Goal: Task Accomplishment & Management: Manage account settings

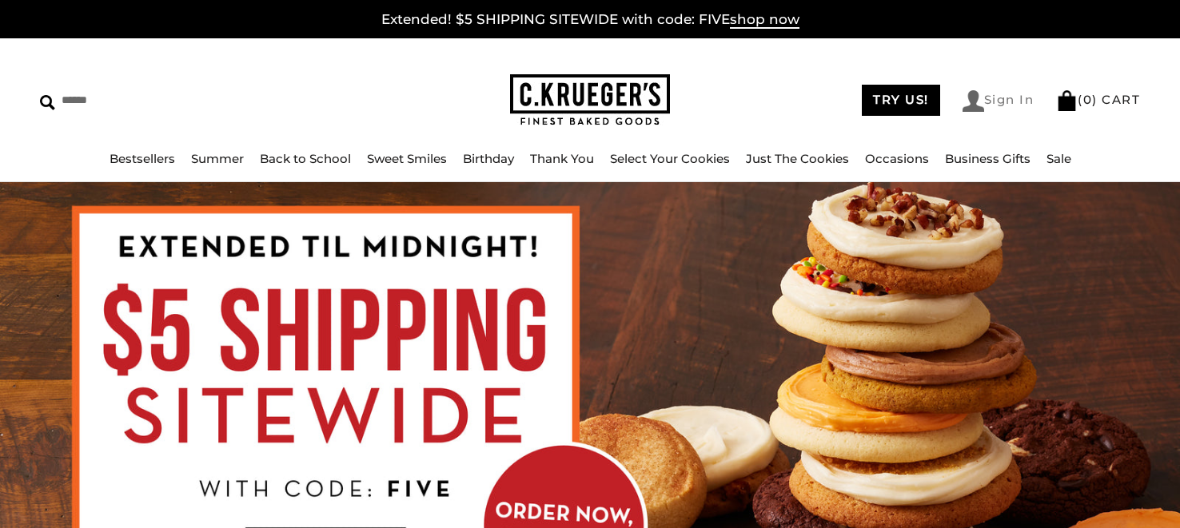
click at [1001, 97] on link "Sign In" at bounding box center [998, 101] width 72 height 22
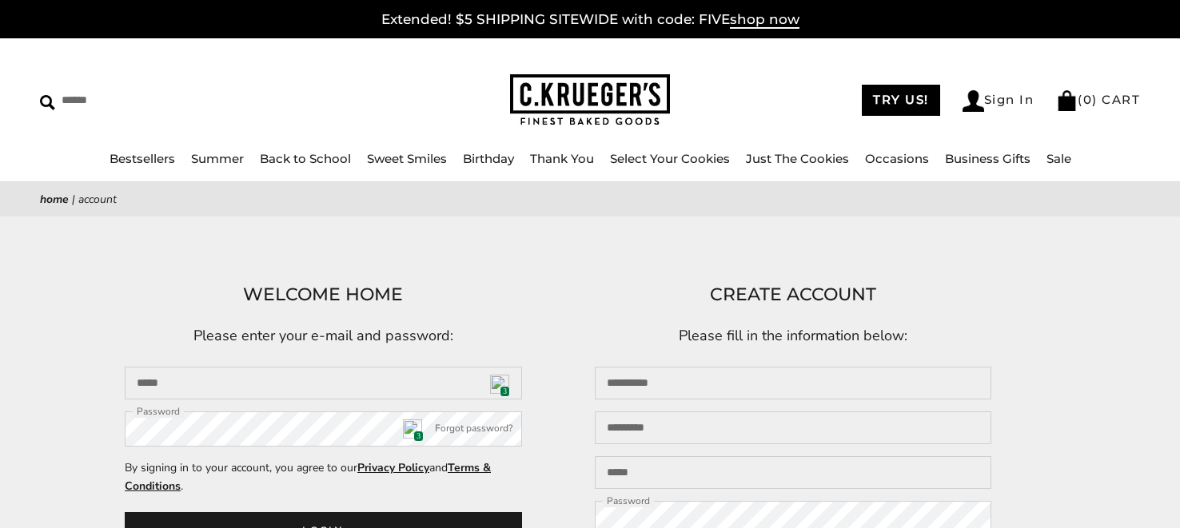
click at [497, 384] on img at bounding box center [499, 384] width 19 height 19
type input "**********"
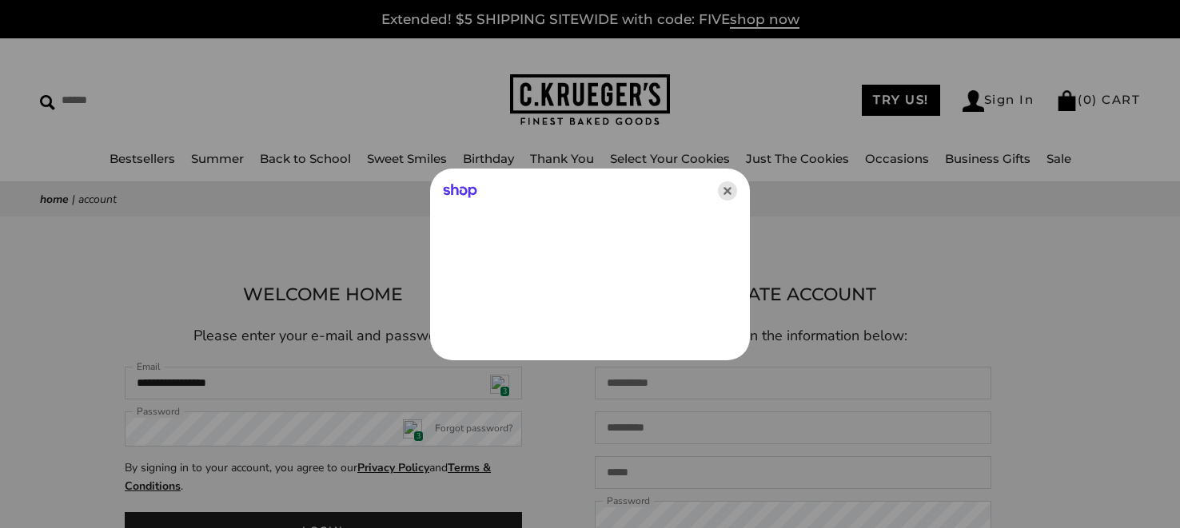
click at [726, 189] on icon "Close" at bounding box center [727, 190] width 19 height 19
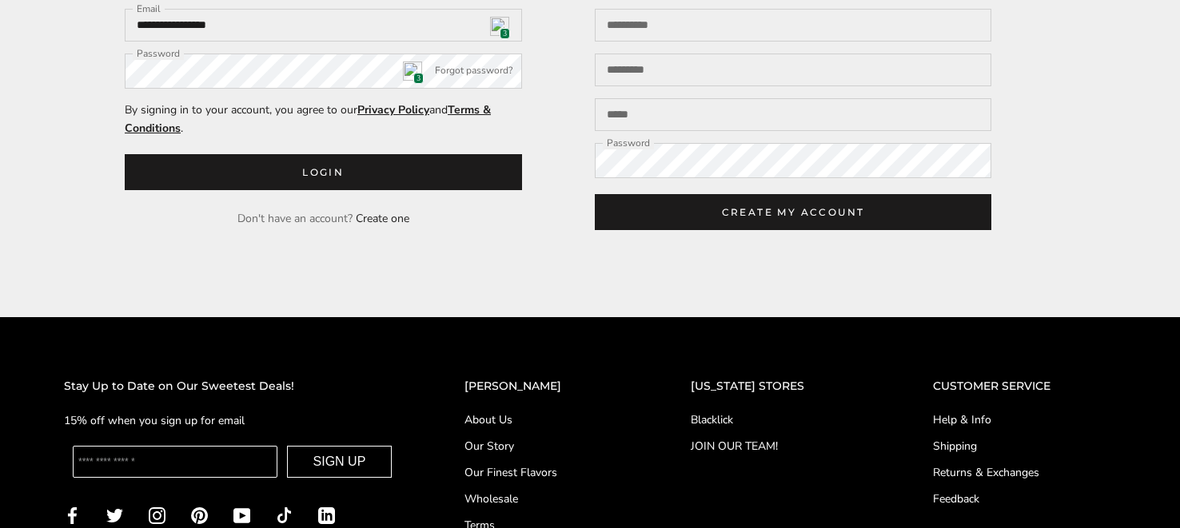
scroll to position [357, 0]
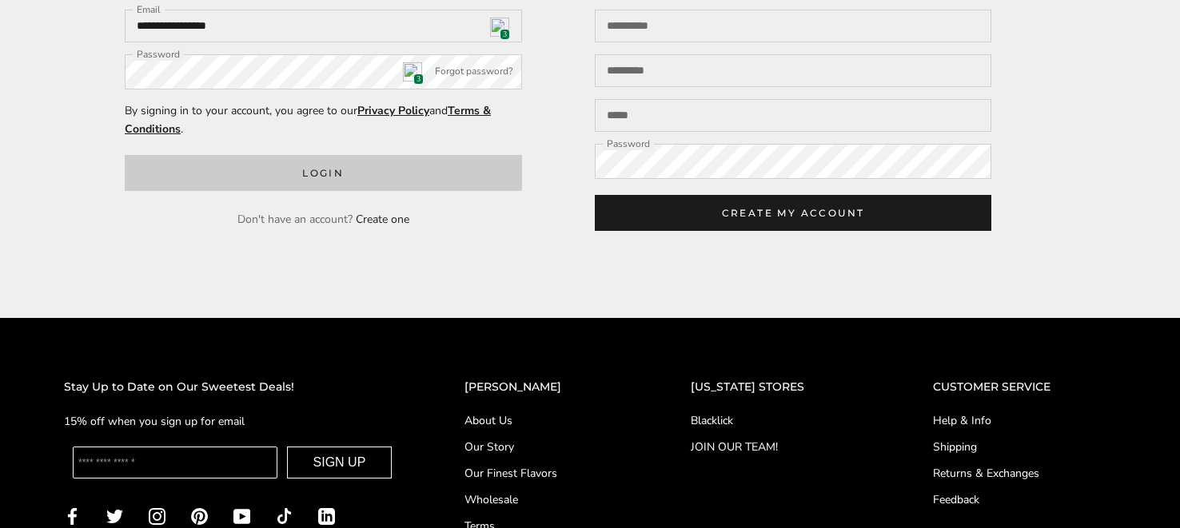
click at [316, 171] on button "Login" at bounding box center [323, 173] width 397 height 36
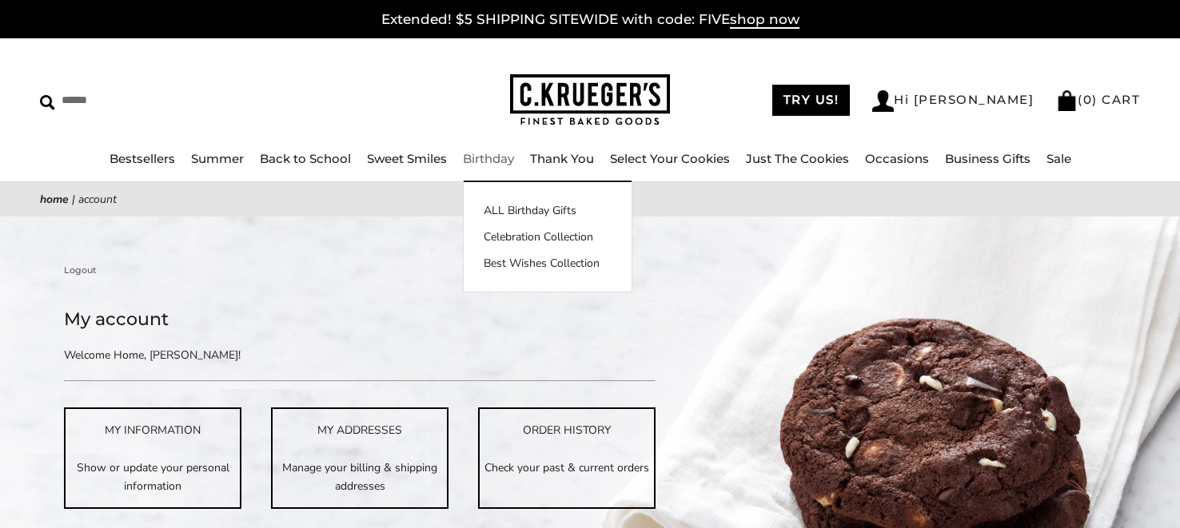
click at [507, 157] on link "Birthday" at bounding box center [488, 158] width 51 height 15
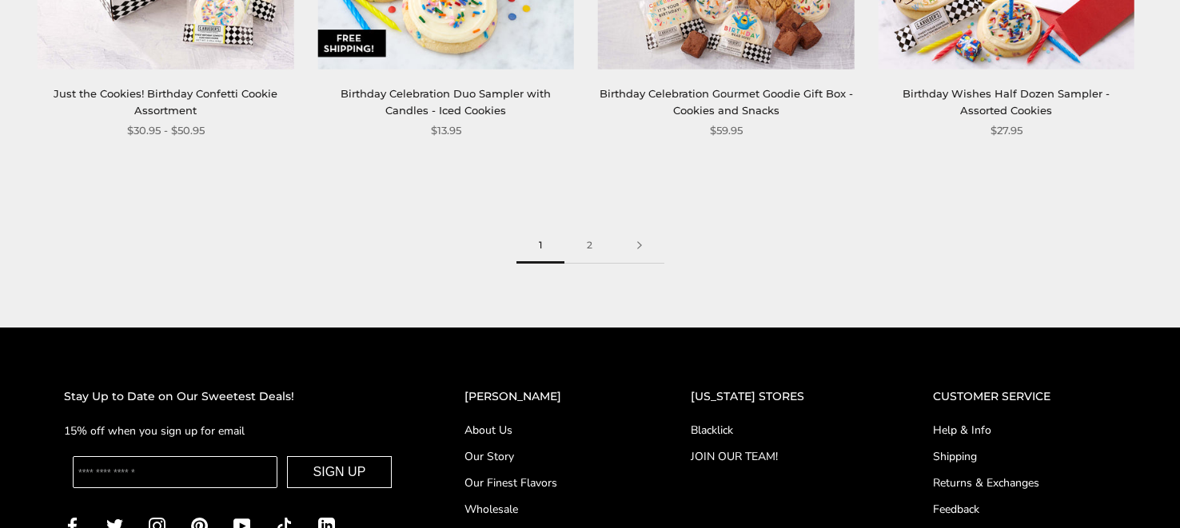
scroll to position [2353, 0]
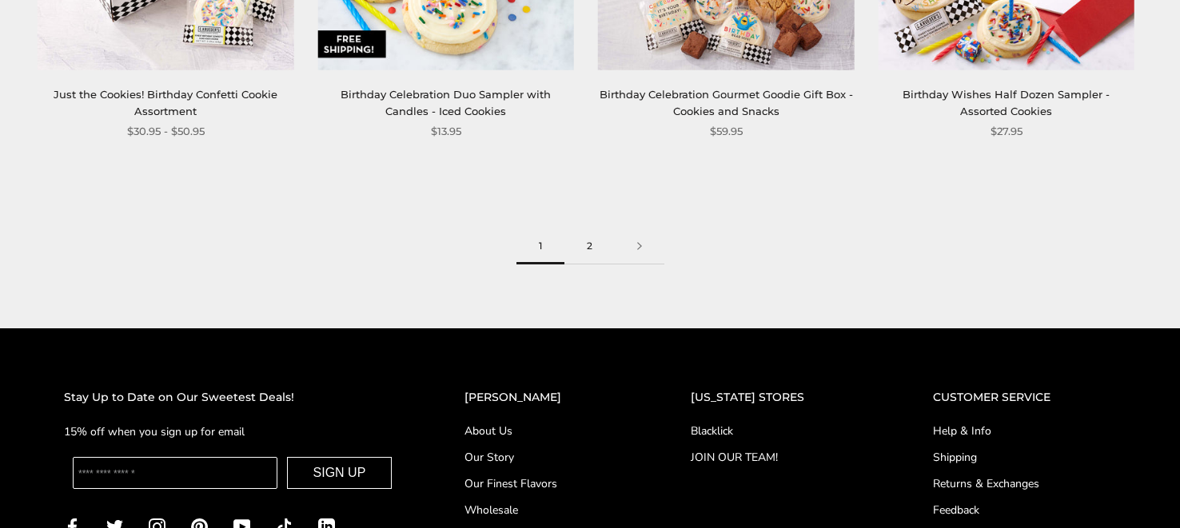
click at [586, 248] on link "2" at bounding box center [589, 247] width 50 height 36
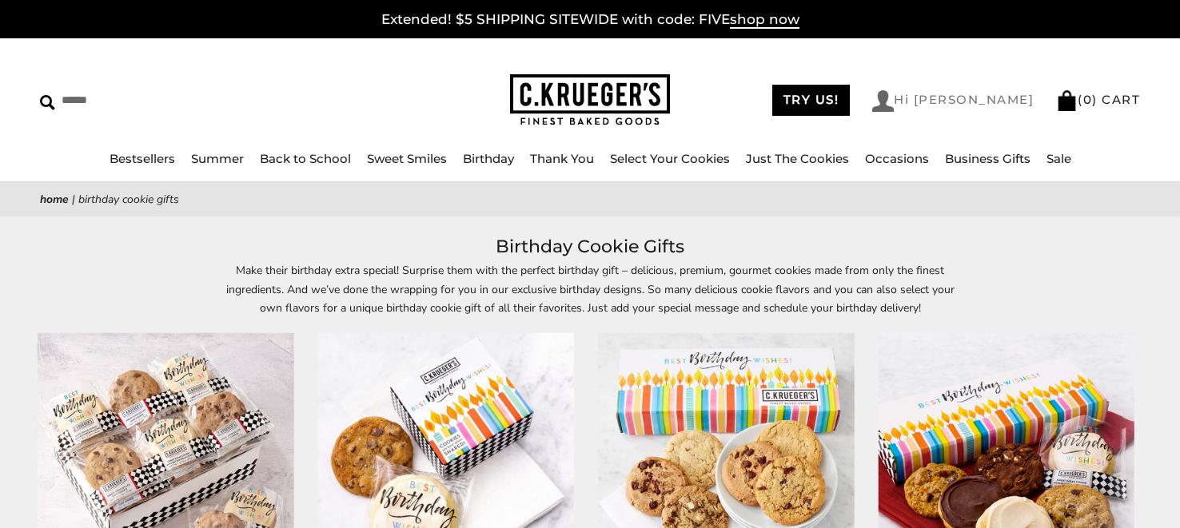
click at [977, 105] on link "Hi Tina" at bounding box center [952, 101] width 161 height 22
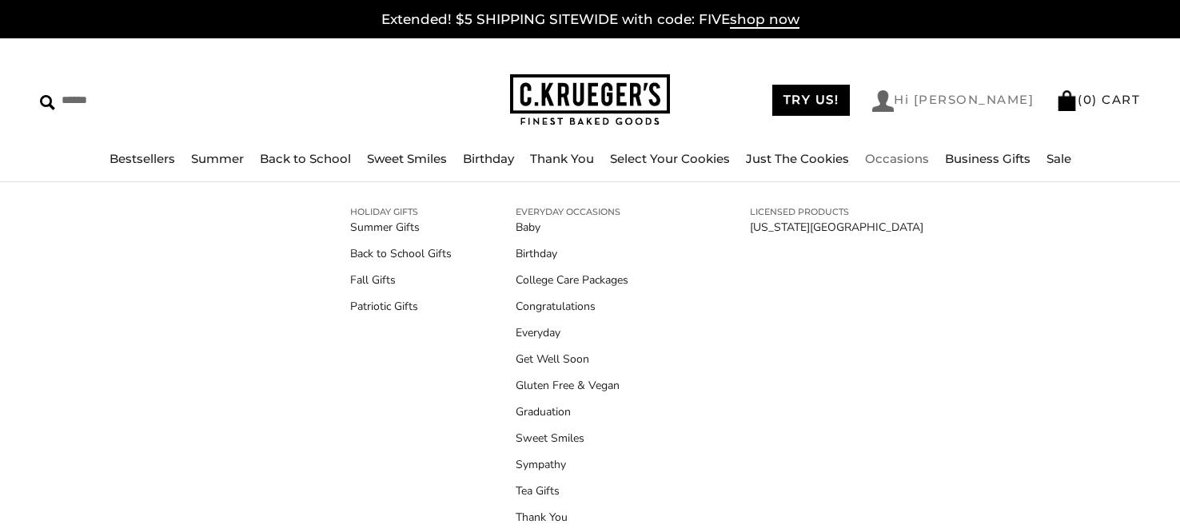
click at [993, 101] on link "Hi [PERSON_NAME]" at bounding box center [952, 101] width 161 height 22
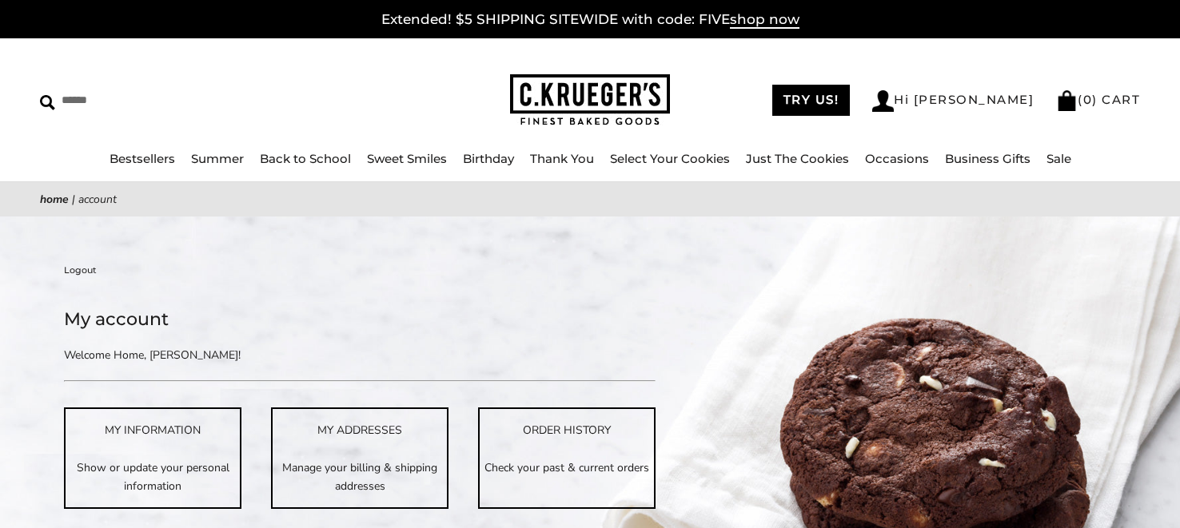
click at [77, 267] on link "Logout" at bounding box center [80, 270] width 33 height 14
